Goal: Task Accomplishment & Management: Manage account settings

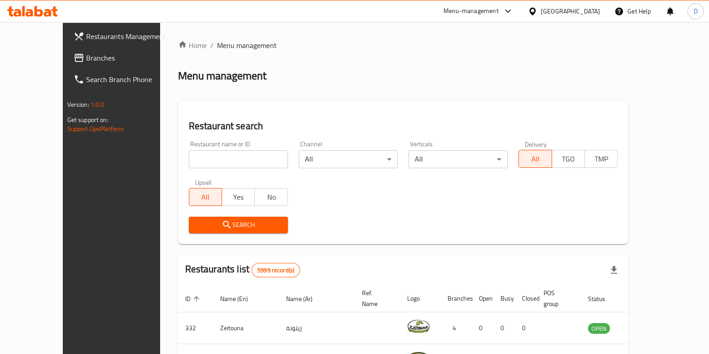
drag, startPoint x: 0, startPoint y: 0, endPoint x: 211, endPoint y: 159, distance: 264.2
click at [211, 159] on input "search" at bounding box center [238, 159] width 99 height 18
type input "matar"
click at [196, 225] on span "Search" at bounding box center [238, 224] width 85 height 11
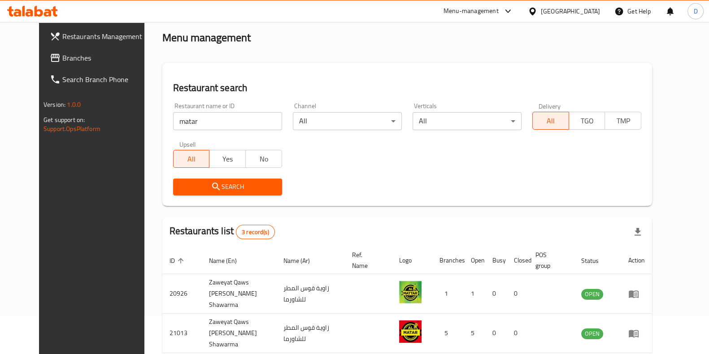
scroll to position [39, 0]
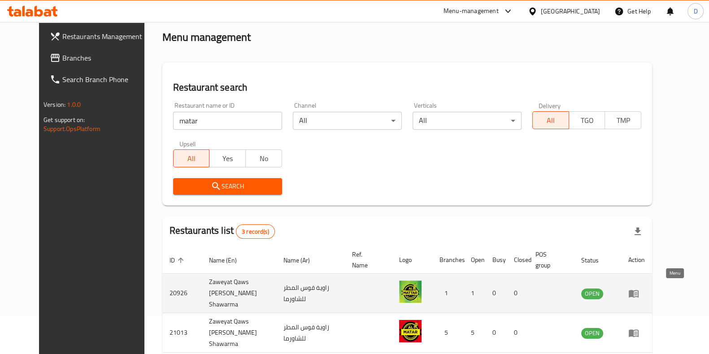
click at [639, 295] on icon "enhanced table" at bounding box center [633, 293] width 11 height 11
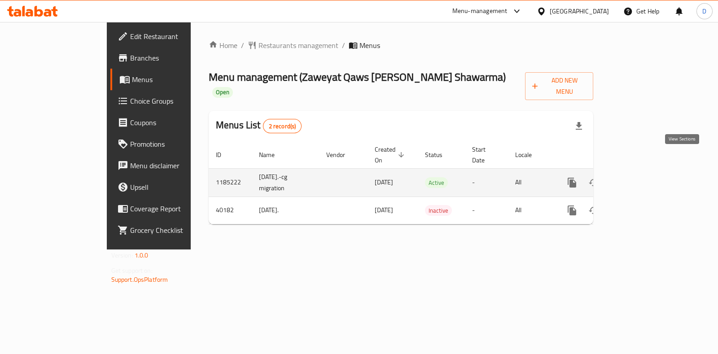
click at [642, 177] on icon "enhanced table" at bounding box center [636, 182] width 11 height 11
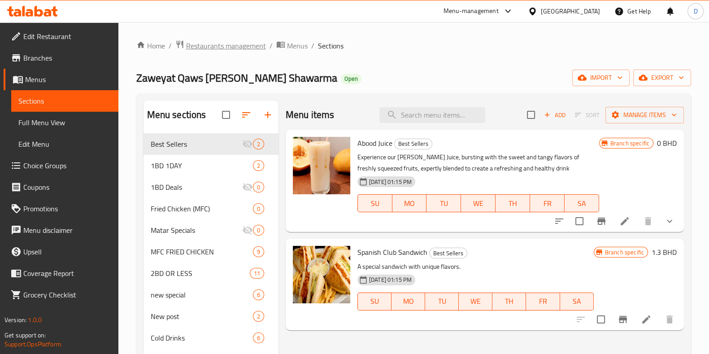
click at [244, 41] on span "Restaurants management" at bounding box center [226, 45] width 80 height 11
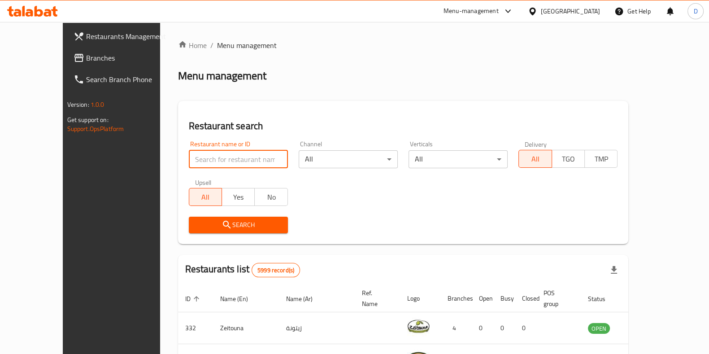
click at [251, 164] on input "search" at bounding box center [238, 159] width 99 height 18
type input "matar"
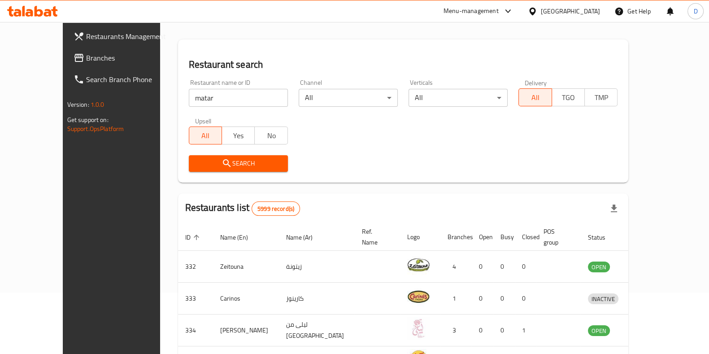
scroll to position [63, 0]
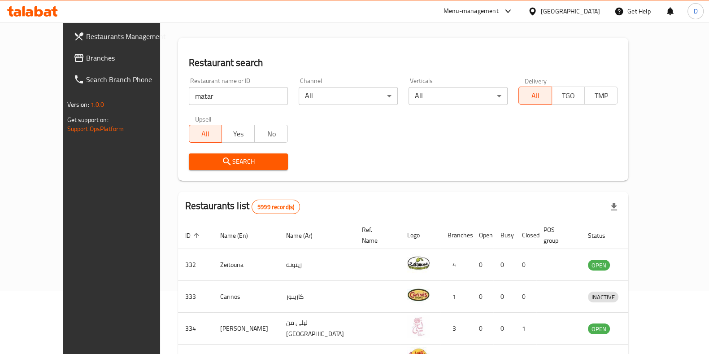
drag, startPoint x: 253, startPoint y: 171, endPoint x: 251, endPoint y: 167, distance: 5.0
click at [251, 167] on div "Search" at bounding box center [238, 161] width 110 height 27
click at [251, 167] on button "Search" at bounding box center [238, 161] width 99 height 17
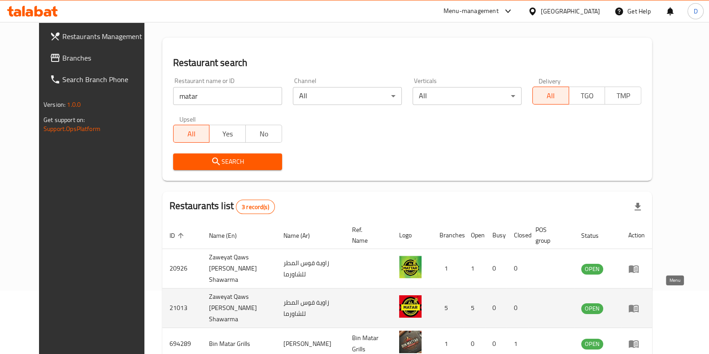
click at [639, 305] on icon "enhanced table" at bounding box center [634, 309] width 10 height 8
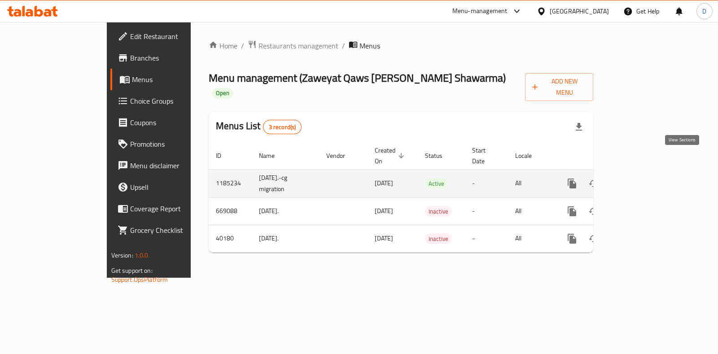
click at [647, 173] on link "enhanced table" at bounding box center [637, 184] width 22 height 22
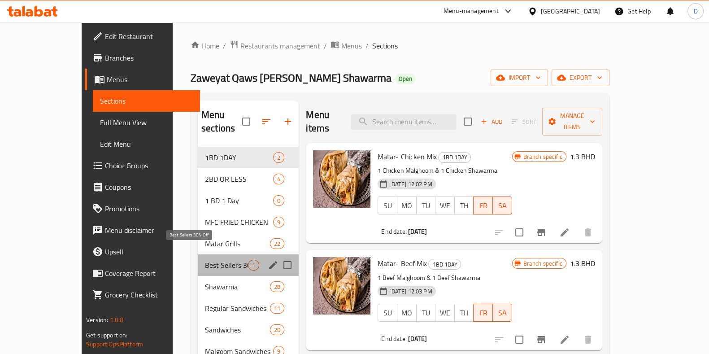
click at [211, 260] on span "Best Sellers 30% Off" at bounding box center [226, 265] width 43 height 11
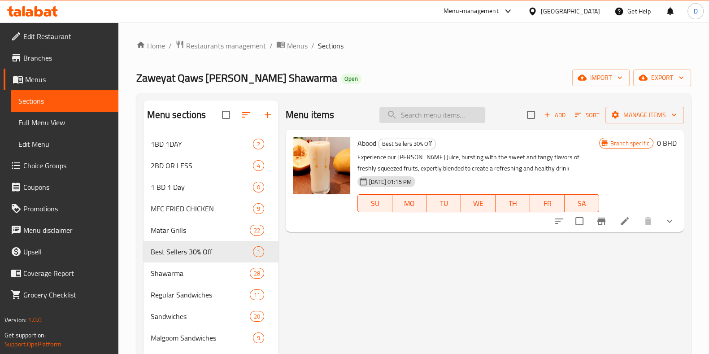
click at [401, 114] on input "search" at bounding box center [432, 115] width 106 height 16
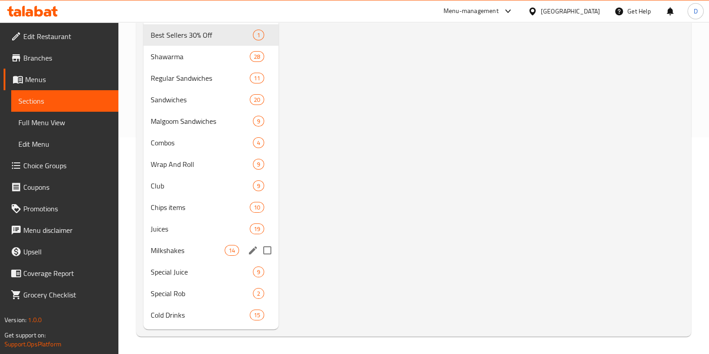
scroll to position [208, 0]
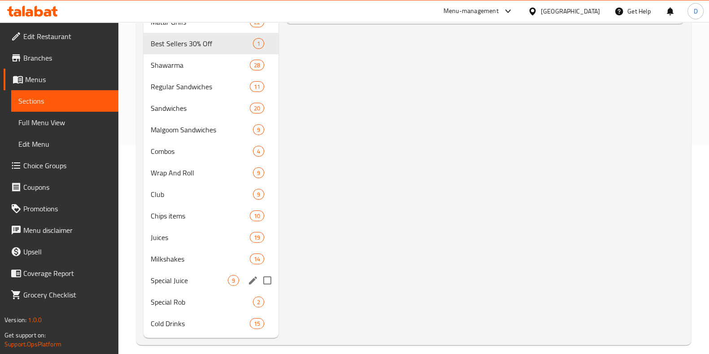
type input "abood"
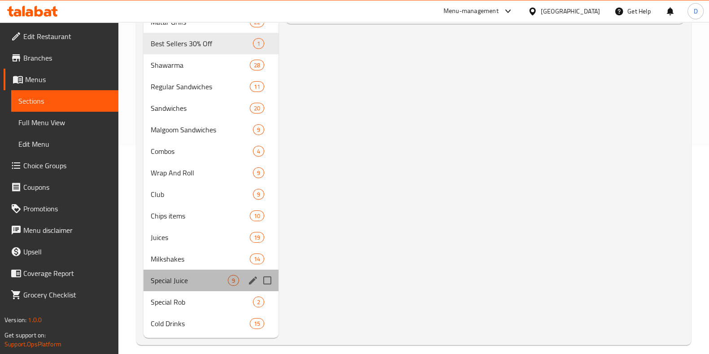
click at [189, 285] on div "Special Juice 9" at bounding box center [211, 281] width 135 height 22
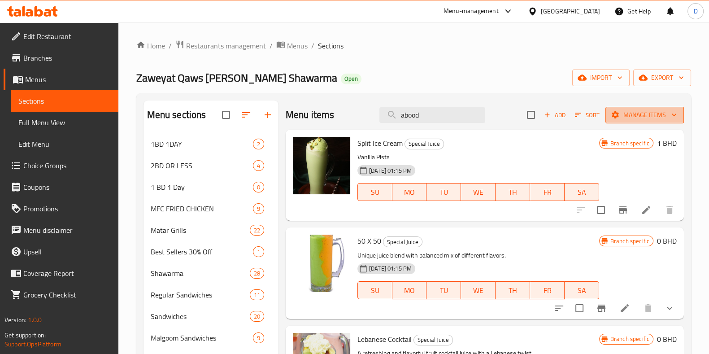
click at [620, 118] on span "Manage items" at bounding box center [645, 114] width 64 height 11
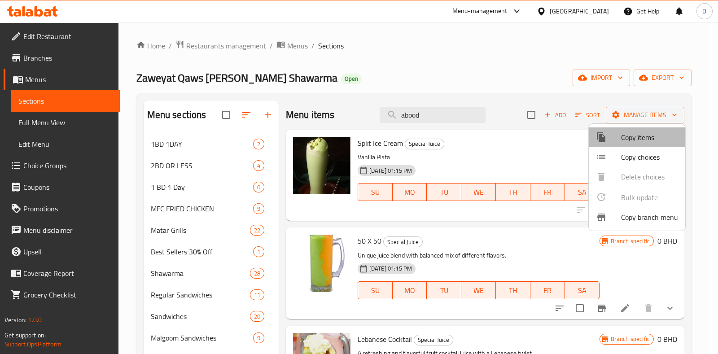
click at [614, 139] on div at bounding box center [608, 137] width 25 height 11
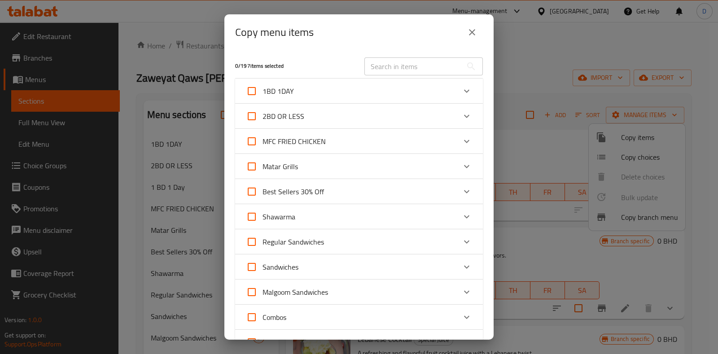
click at [315, 190] on span "Best Sellers 30% Off" at bounding box center [292, 191] width 61 height 13
click at [262, 190] on input "Best Sellers 30% Off" at bounding box center [252, 192] width 22 height 22
checkbox input "true"
click at [315, 190] on span "Best Sellers 30% Off" at bounding box center [292, 191] width 61 height 13
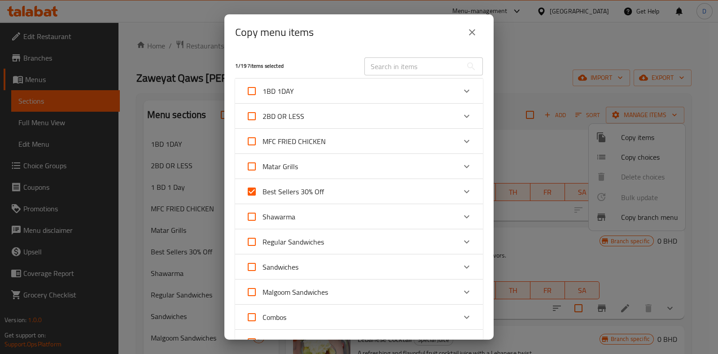
click at [262, 190] on input "Best Sellers 30% Off" at bounding box center [252, 192] width 22 height 22
checkbox input "false"
click at [461, 193] on icon "Expand" at bounding box center [466, 191] width 11 height 11
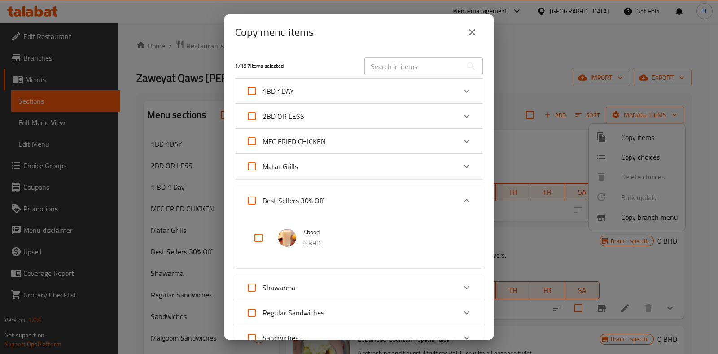
click at [266, 240] on input "checkbox" at bounding box center [259, 238] width 22 height 22
checkbox input "true"
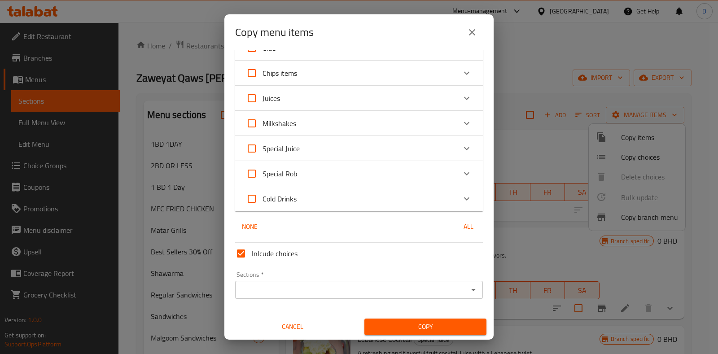
click at [333, 161] on div "Special Rob" at bounding box center [359, 173] width 248 height 25
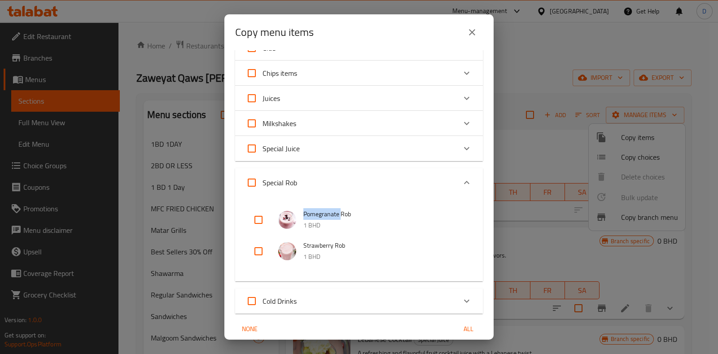
click at [333, 161] on div "2 / 197 items selected ​ 1BD 1DAY Matar- Chicken Mix 1.3 BHD Matar- Beef Mix 1.…" at bounding box center [358, 194] width 269 height 289
click at [333, 156] on div "Special Juice" at bounding box center [351, 149] width 210 height 22
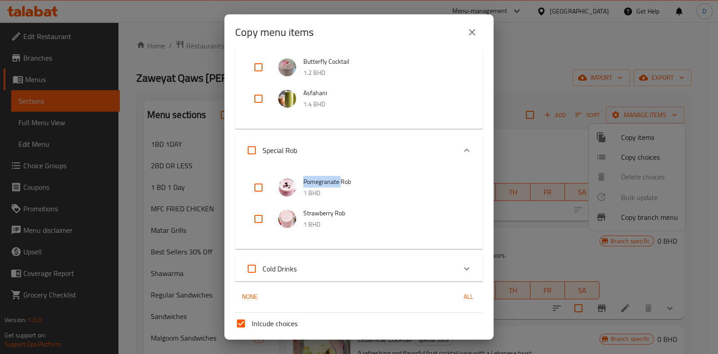
scroll to position [807, 0]
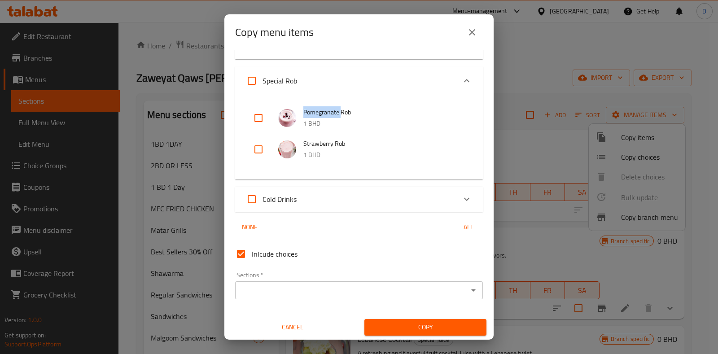
click at [344, 298] on div "Sections *" at bounding box center [359, 290] width 248 height 18
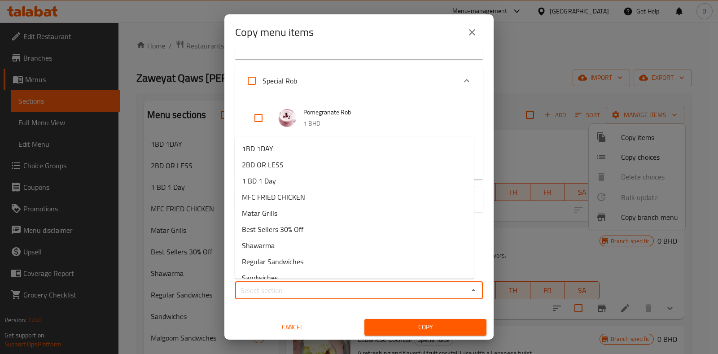
click at [339, 289] on input "Sections   *" at bounding box center [351, 290] width 227 height 13
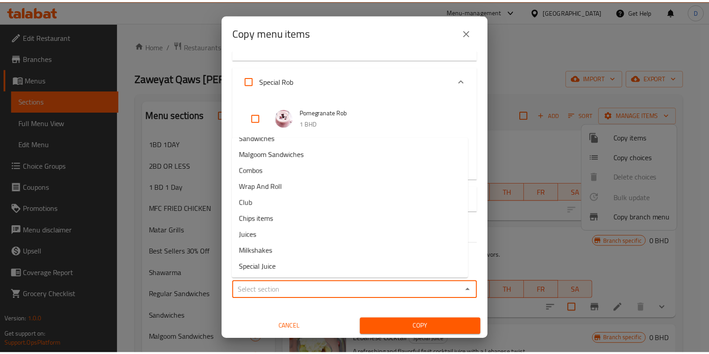
scroll to position [172, 0]
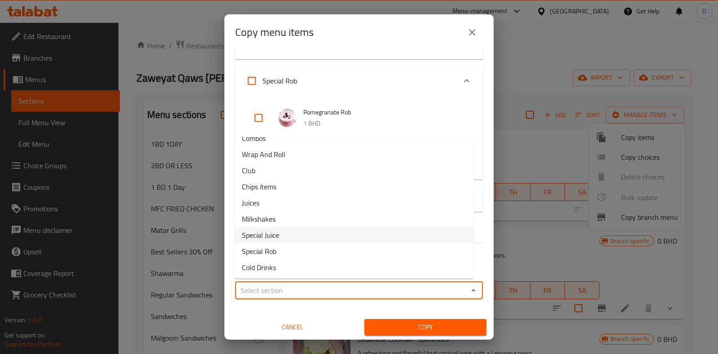
click at [272, 233] on span "Special Juice" at bounding box center [260, 235] width 37 height 11
type input "Special Juice"
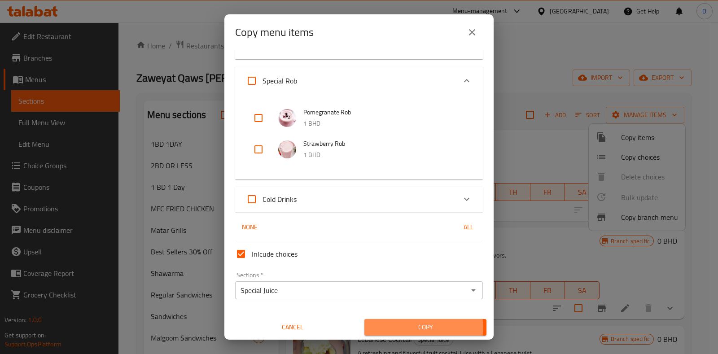
click at [408, 328] on span "Copy" at bounding box center [425, 327] width 108 height 11
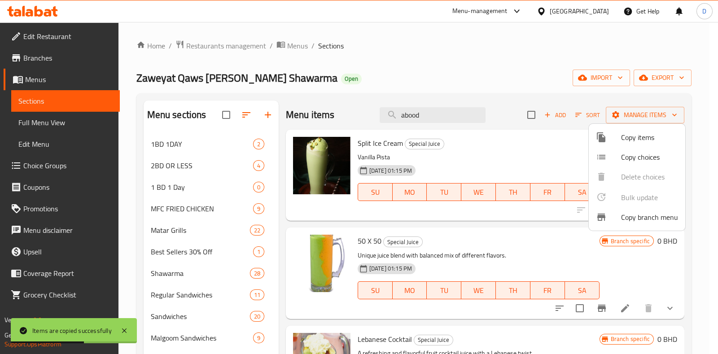
click at [418, 91] on div at bounding box center [359, 177] width 718 height 354
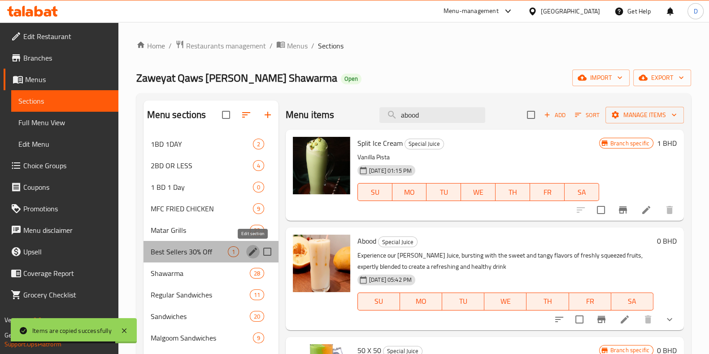
click at [250, 250] on icon "edit" at bounding box center [253, 251] width 11 height 11
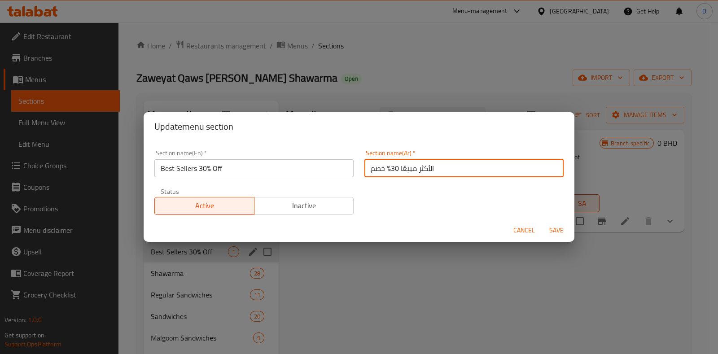
drag, startPoint x: 433, startPoint y: 162, endPoint x: 384, endPoint y: 178, distance: 52.1
click at [384, 178] on div "Section name(Ar)   * الأكثر مبيعًا 30% خصم Section name(Ar) *" at bounding box center [464, 163] width 210 height 38
type input "خصم"
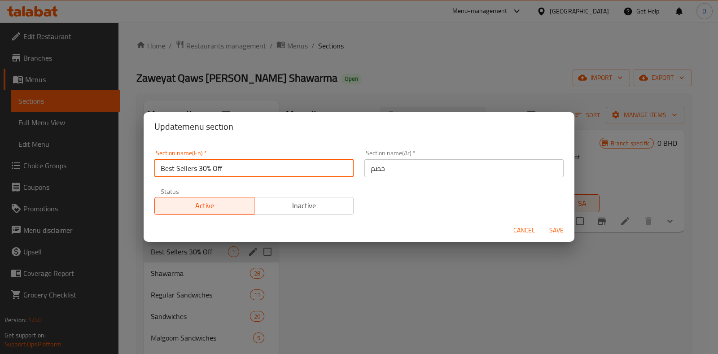
drag, startPoint x: 294, startPoint y: 165, endPoint x: 193, endPoint y: 173, distance: 101.2
click at [193, 173] on input "Best Sellers 30% Off" at bounding box center [253, 168] width 199 height 18
type input "Best Seller"
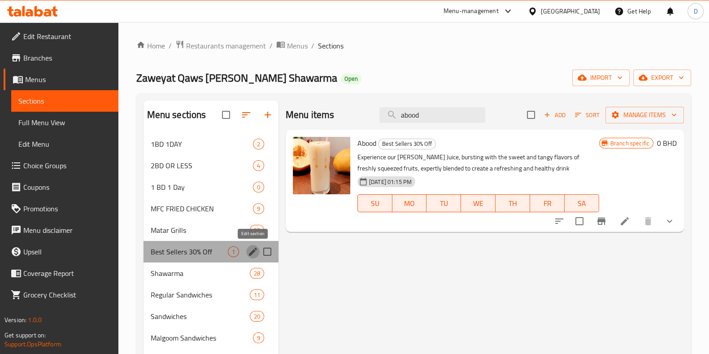
click at [255, 252] on icon "edit" at bounding box center [253, 251] width 11 height 11
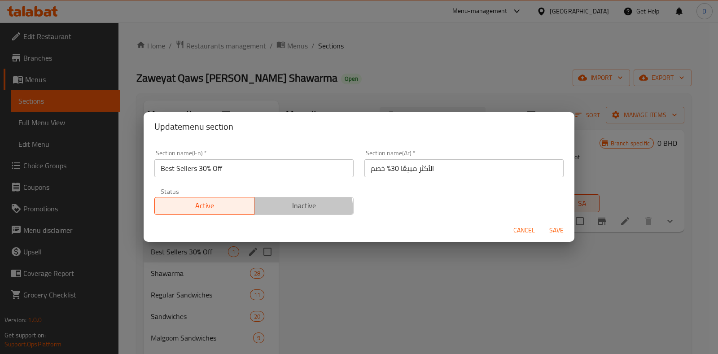
click at [288, 210] on span "Inactive" at bounding box center [304, 205] width 92 height 13
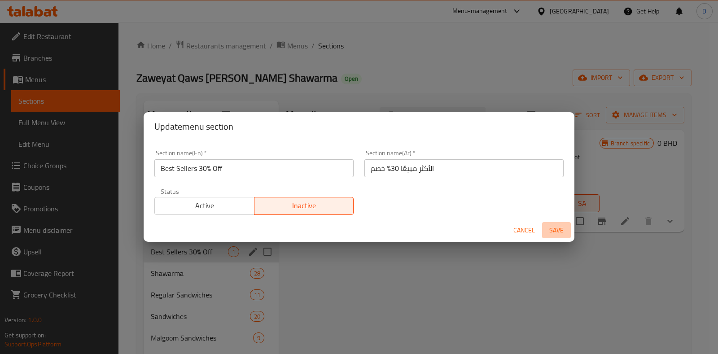
click at [558, 233] on span "Save" at bounding box center [556, 230] width 22 height 11
